Goal: Task Accomplishment & Management: Use online tool/utility

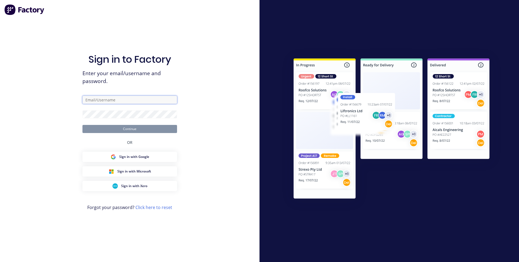
click at [98, 99] on input "text" at bounding box center [129, 100] width 95 height 8
click at [106, 99] on input "text" at bounding box center [129, 100] width 95 height 8
click at [92, 99] on input "text" at bounding box center [129, 100] width 95 height 8
click at [67, 90] on div "Sign in to Factory Enter your email/username and password. Continue OR Sign in …" at bounding box center [130, 131] width 260 height 262
click at [121, 97] on input "text" at bounding box center [129, 100] width 95 height 8
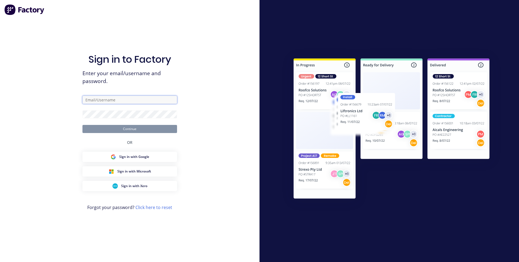
drag, startPoint x: 448, startPoint y: 1, endPoint x: 126, endPoint y: 100, distance: 337.5
click at [126, 100] on input "text" at bounding box center [129, 100] width 95 height 8
type input "[EMAIL_ADDRESS][DOMAIN_NAME]"
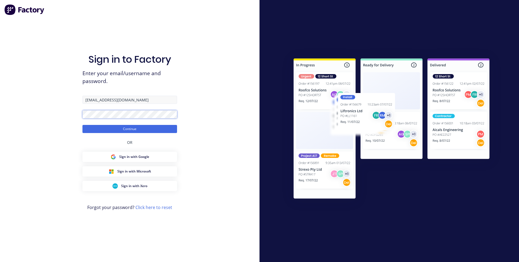
click at [82, 125] on button "Continue" at bounding box center [129, 129] width 95 height 8
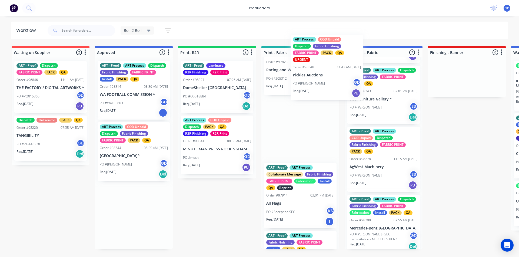
scroll to position [0, 2]
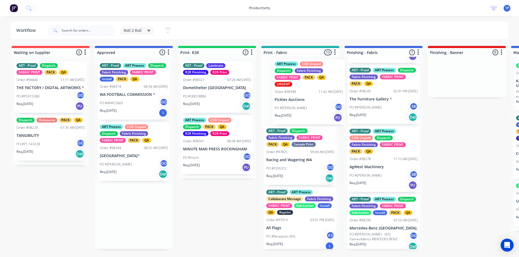
drag, startPoint x: 127, startPoint y: 223, endPoint x: 304, endPoint y: 98, distance: 215.9
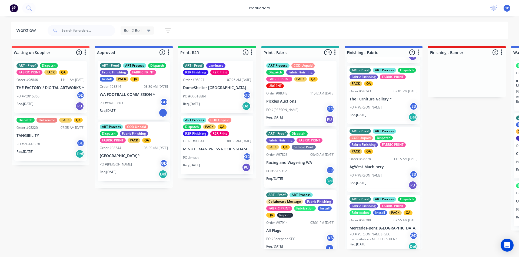
scroll to position [0, 0]
click at [288, 92] on div "Order #98348 11:42 AM [DATE]" at bounding box center [300, 93] width 68 height 5
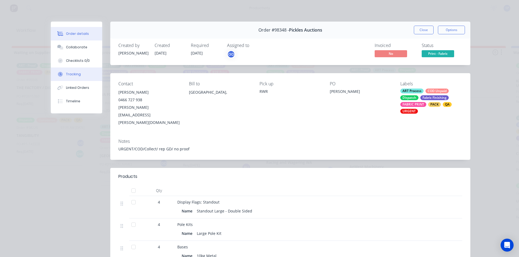
click at [56, 73] on div at bounding box center [60, 74] width 8 height 5
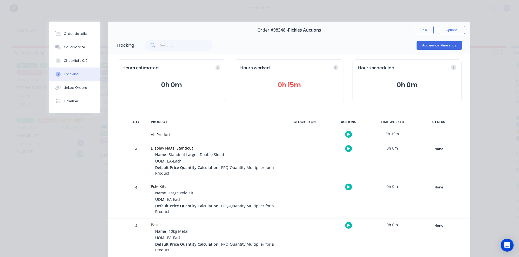
click at [347, 150] on icon "button" at bounding box center [348, 148] width 3 height 3
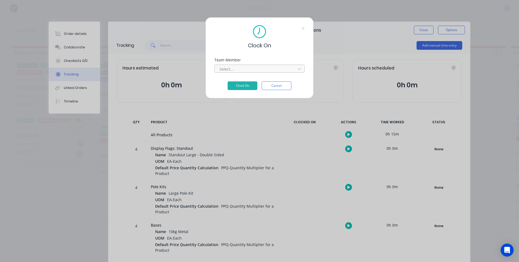
click at [240, 68] on div at bounding box center [256, 69] width 74 height 7
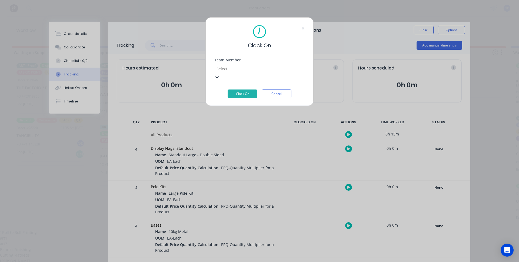
click at [233, 230] on div "1Roll to Roll Printing" at bounding box center [259, 233] width 519 height 6
click at [234, 89] on button "Clock On" at bounding box center [243, 93] width 30 height 9
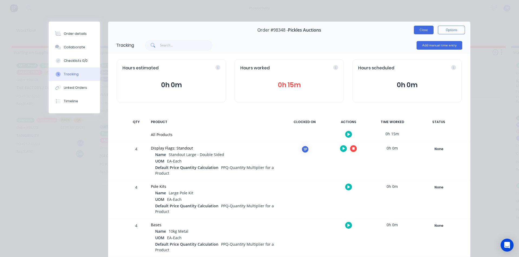
click at [414, 28] on button "Close" at bounding box center [424, 30] width 20 height 9
